Goal: Find contact information: Find contact information

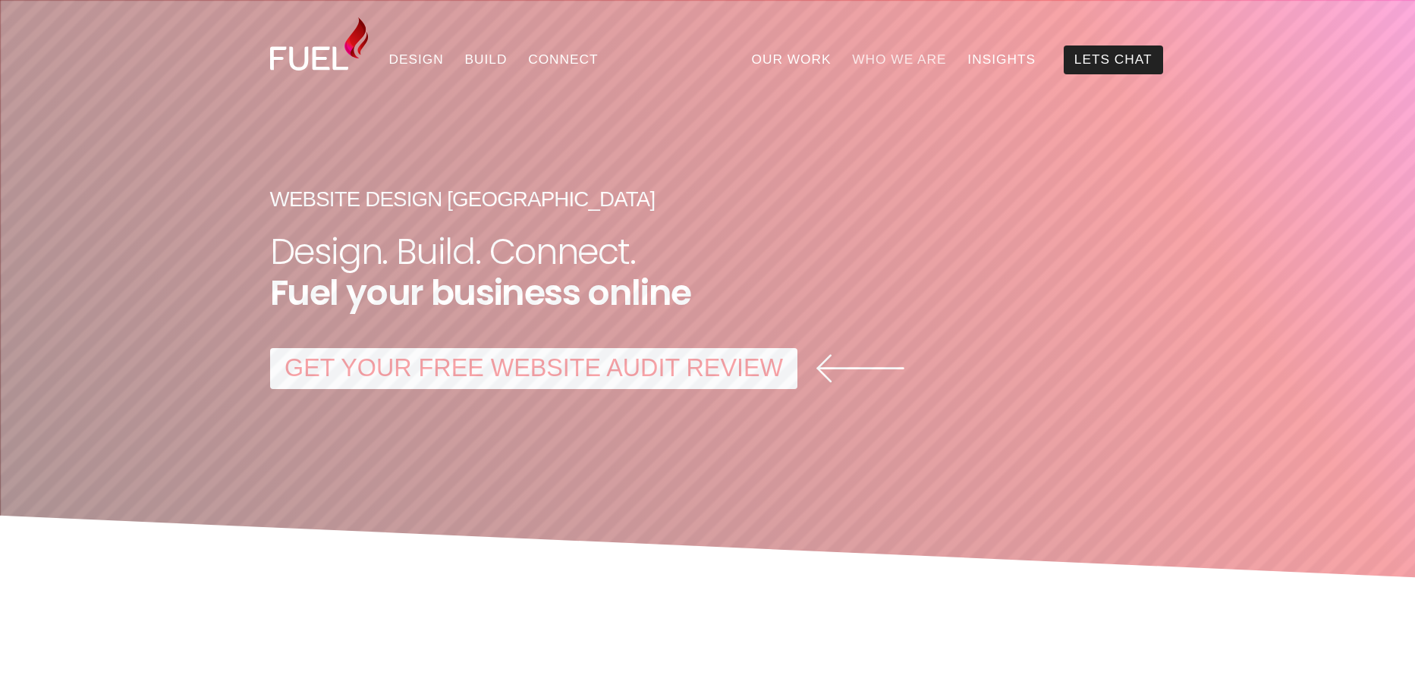
click at [900, 56] on link "Who We Are" at bounding box center [898, 60] width 115 height 29
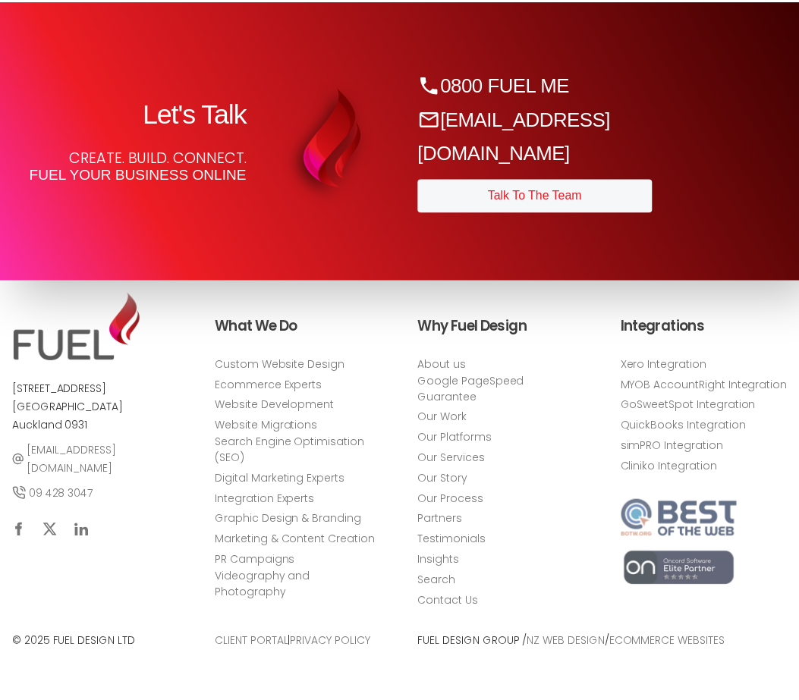
scroll to position [5883, 0]
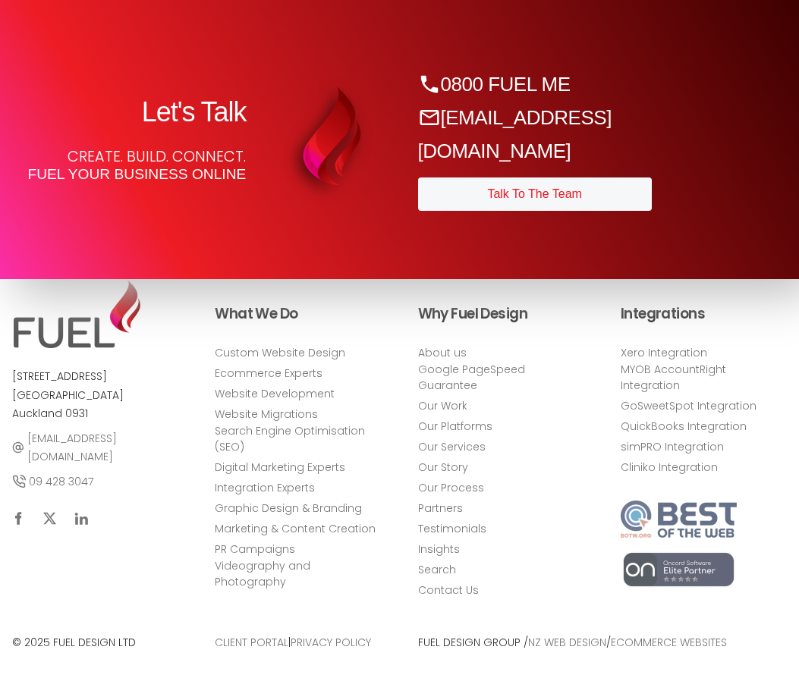
click at [124, 601] on div "8w Moana Avenue Orewa Beach Auckland 0931 sales@fueldesign.co.nz 09 428 3047" at bounding box center [95, 449] width 190 height 363
click at [269, 271] on div "8w Moana Avenue Orewa Beach Auckland 0931 sales@fueldesign.co.nz 09 428 3047 Wh…" at bounding box center [399, 464] width 799 height 471
click at [432, 360] on link "About us" at bounding box center [442, 352] width 49 height 16
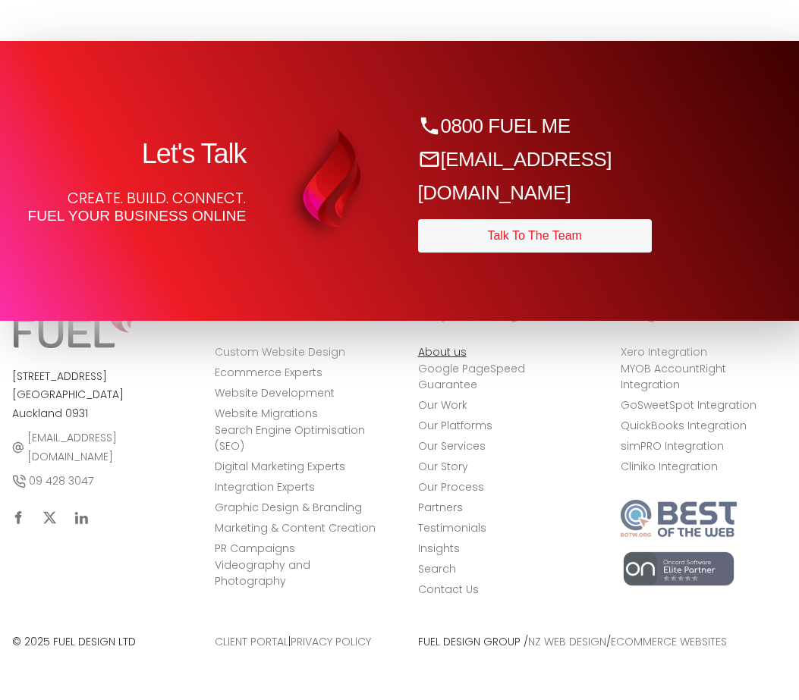
scroll to position [5883, 0]
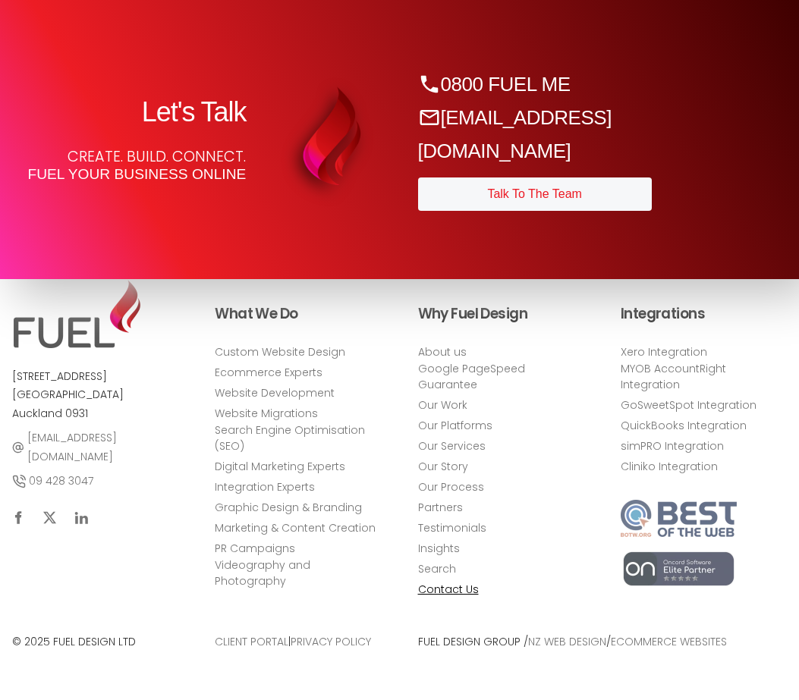
click at [433, 589] on link "Contact Us" at bounding box center [448, 590] width 61 height 16
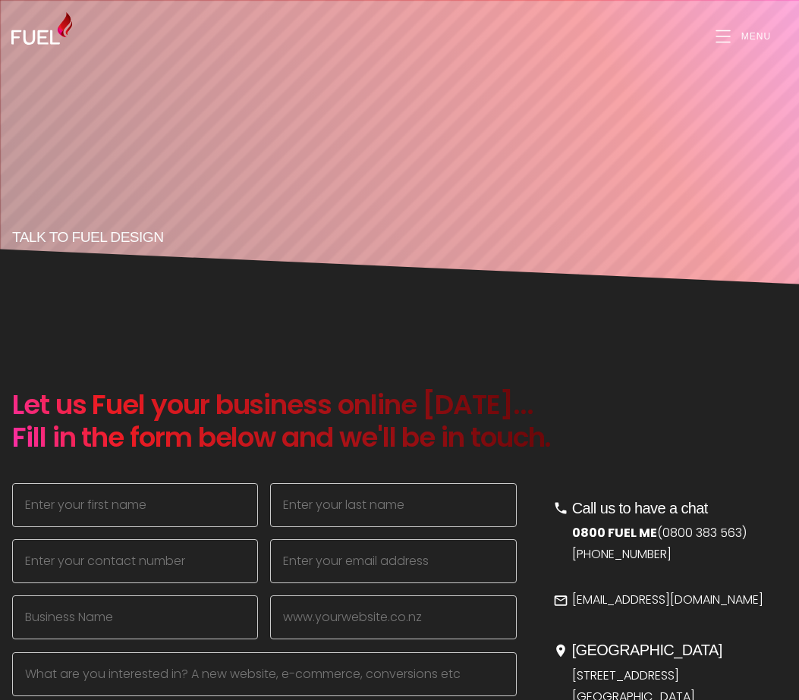
scroll to position [551, 0]
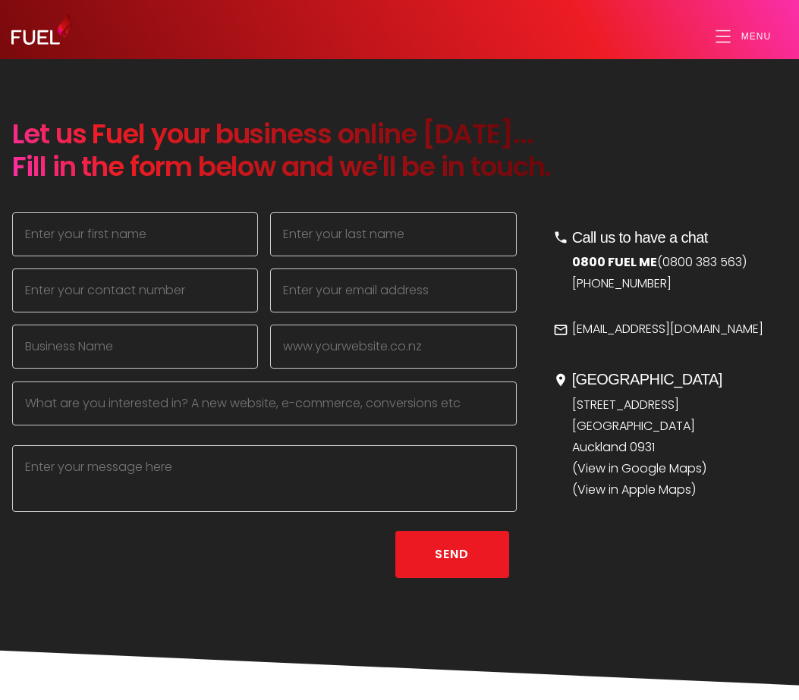
drag, startPoint x: 646, startPoint y: 678, endPoint x: 649, endPoint y: 643, distance: 35.1
click at [649, 643] on section "Let us Fuel your business online [DATE]... Fill in the form below and we'll be …" at bounding box center [399, 393] width 799 height 696
